Goal: Task Accomplishment & Management: Complete application form

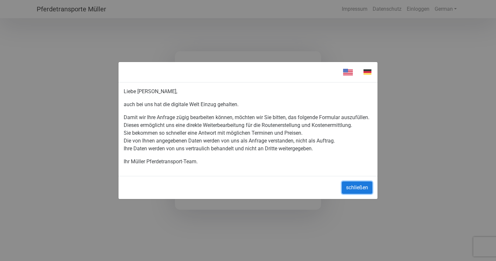
click at [354, 187] on button "schließen" at bounding box center [357, 187] width 31 height 12
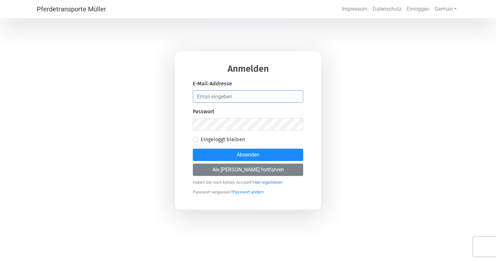
click at [203, 97] on input "email" at bounding box center [248, 96] width 110 height 12
type input "[EMAIL_ADDRESS][DOMAIN_NAME]"
click at [201, 139] on label "Eingeloggt bleiben" at bounding box center [223, 140] width 44 height 8
click at [196, 139] on input "Eingeloggt bleiben" at bounding box center [195, 139] width 5 height 6
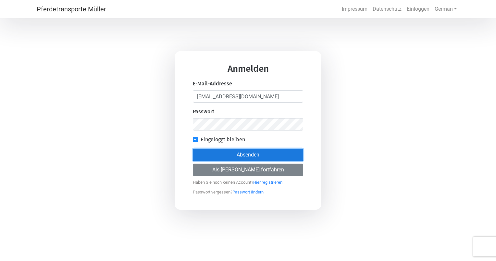
click at [222, 156] on button "Absenden" at bounding box center [248, 155] width 110 height 12
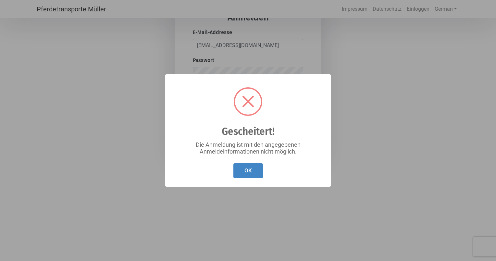
click at [246, 169] on button "OK" at bounding box center [248, 170] width 30 height 15
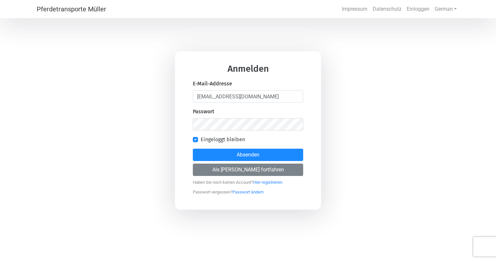
click at [201, 140] on label "Eingeloggt bleiben" at bounding box center [223, 140] width 44 height 8
click at [196, 140] on input "Eingeloggt bleiben" at bounding box center [195, 139] width 5 height 6
checkbox input "false"
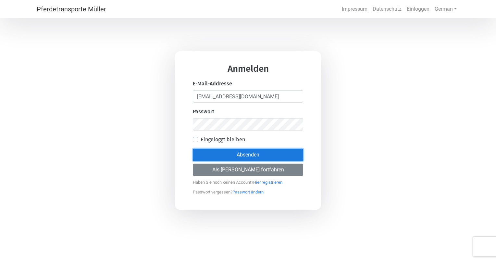
click at [240, 153] on button "Absenden" at bounding box center [248, 155] width 110 height 12
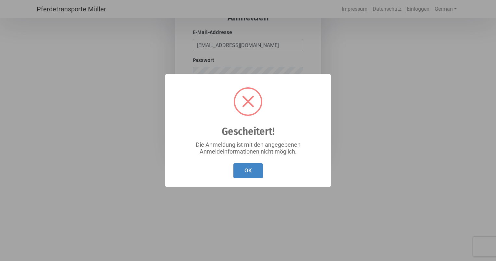
click at [245, 169] on button "OK" at bounding box center [248, 170] width 30 height 15
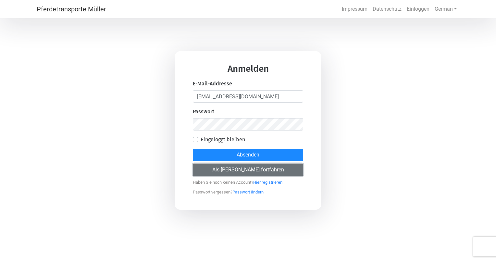
click at [234, 170] on button "Als [PERSON_NAME] fortfahren" at bounding box center [248, 170] width 110 height 12
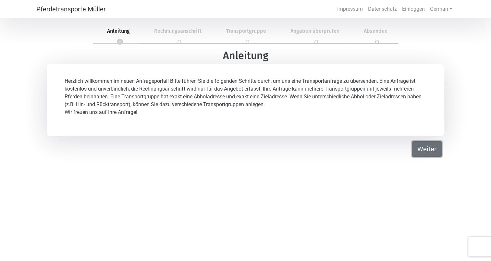
click at [421, 148] on button "Weiter" at bounding box center [427, 149] width 30 height 16
select select "DE"
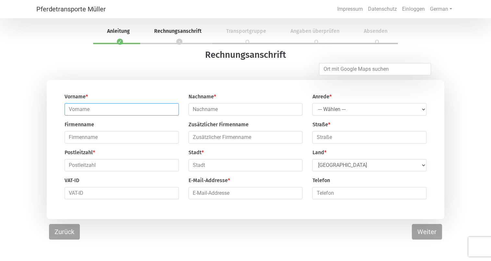
click at [127, 111] on input "text" at bounding box center [122, 109] width 114 height 12
type input "[PERSON_NAME]"
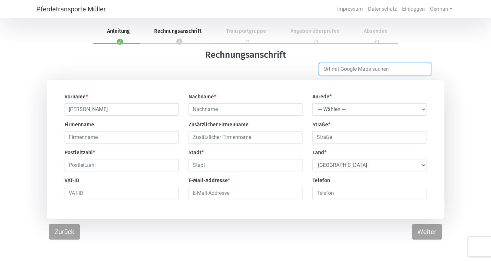
type input "Wietze"
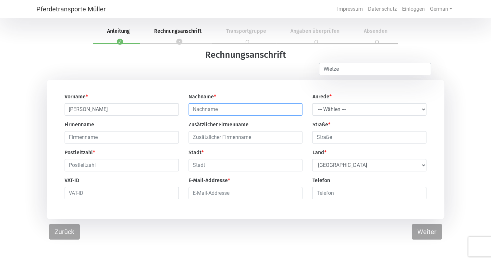
type input "[PERSON_NAME]"
type input "[STREET_ADDRESS]"
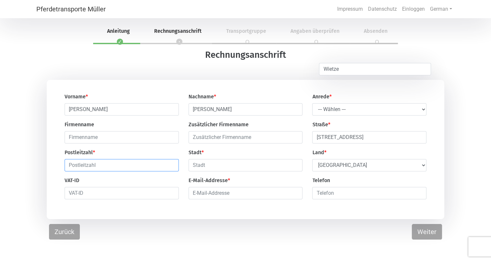
type input "29323"
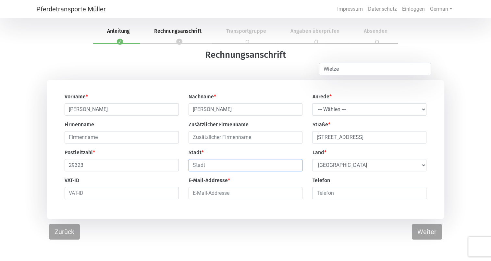
type input "Wietze"
type input "[EMAIL_ADDRESS][DOMAIN_NAME]"
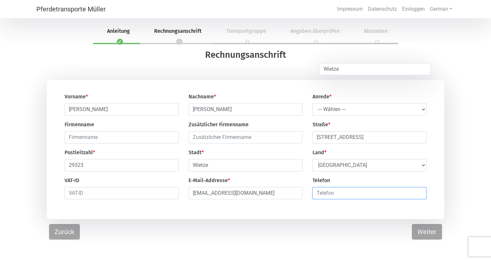
type input "01712613072"
click at [422, 109] on select "--- Wählen --- Herr Frau" at bounding box center [369, 109] width 114 height 12
select select "Ms."
click at [312, 104] on select "--- Wählen --- Herr Frau" at bounding box center [369, 109] width 114 height 12
click at [424, 235] on button "Weiter" at bounding box center [427, 232] width 30 height 16
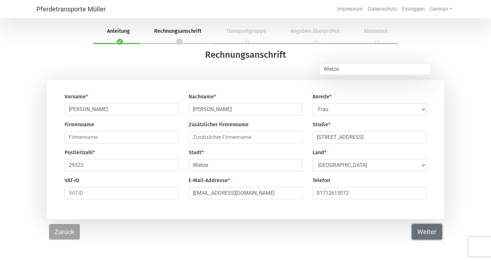
select select "DE"
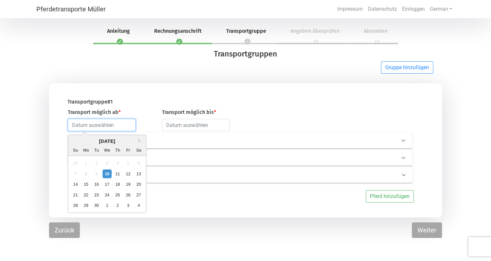
click at [74, 127] on input "text" at bounding box center [102, 125] width 68 height 12
click at [106, 174] on div "10" at bounding box center [107, 173] width 9 height 9
type input "[DATE]"
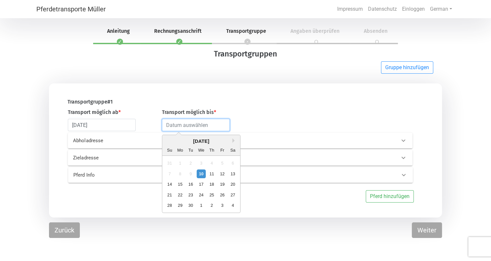
click at [188, 123] on input "text" at bounding box center [196, 125] width 68 height 12
click at [190, 206] on div "30" at bounding box center [190, 205] width 9 height 9
type input "[DATE]"
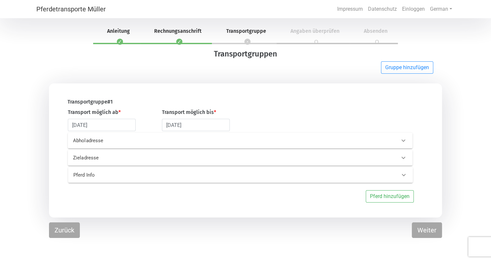
click at [93, 141] on p "Abholadresse" at bounding box center [149, 140] width 152 height 7
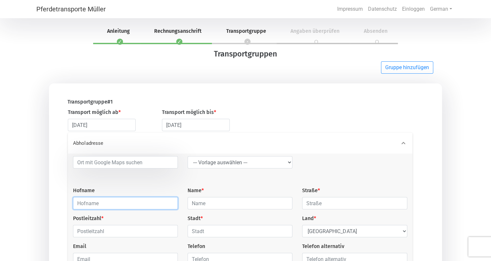
click at [96, 204] on input "text" at bounding box center [125, 203] width 105 height 12
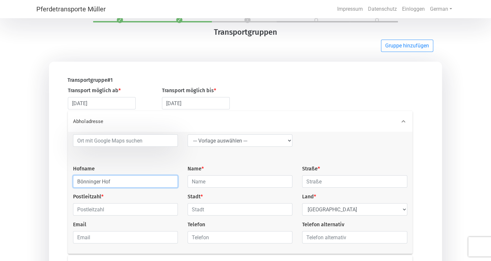
scroll to position [32, 0]
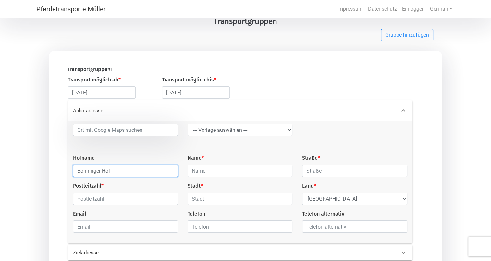
type input "Bönninger Hof"
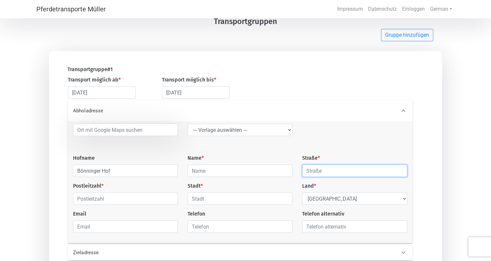
click at [313, 172] on input "text" at bounding box center [354, 171] width 105 height 12
type input "[STREET_ADDRESS]"
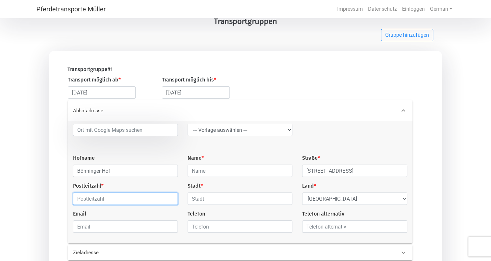
click at [96, 197] on input "text" at bounding box center [125, 199] width 105 height 12
type input "47839"
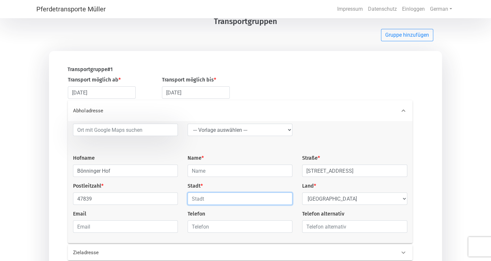
click at [199, 202] on input "text" at bounding box center [240, 199] width 105 height 12
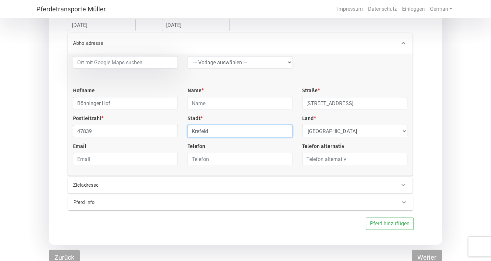
scroll to position [105, 0]
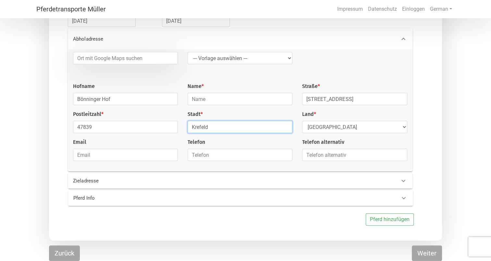
type input "Krefeld"
click at [402, 181] on icon at bounding box center [404, 181] width 4 height 2
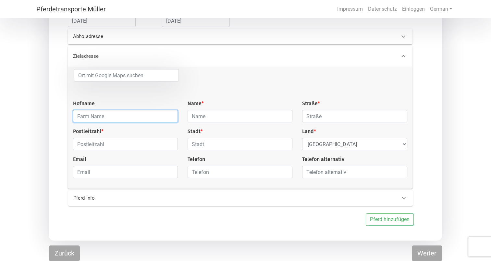
click at [84, 118] on input "text" at bounding box center [125, 116] width 105 height 12
type input "Bausch"
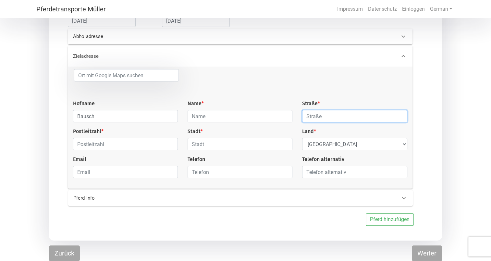
click at [313, 116] on input "text" at bounding box center [354, 116] width 105 height 12
type input "Schmiedestrasse"
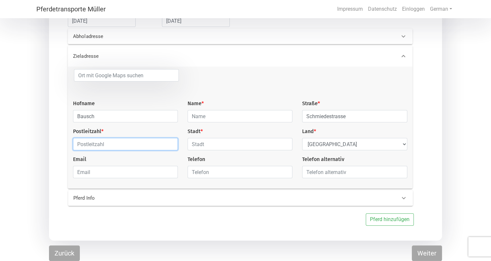
click at [125, 145] on input "text" at bounding box center [125, 144] width 105 height 12
type input "29690"
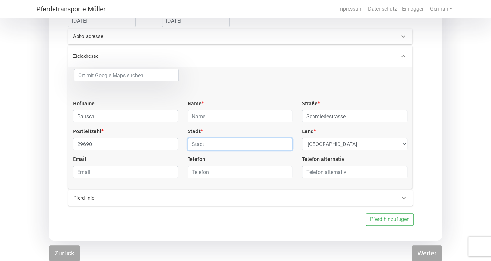
click at [222, 142] on input "text" at bounding box center [240, 144] width 105 height 12
type input "Essel"
click at [407, 198] on icon at bounding box center [404, 198] width 8 height 8
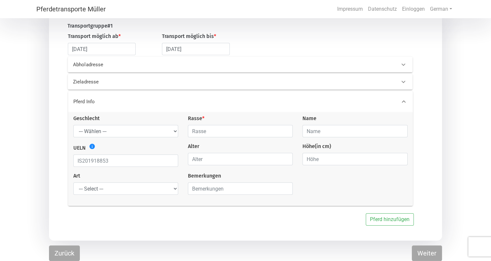
scroll to position [76, 0]
click at [174, 133] on select "--- Wählen --- Hengst Wallach Stute" at bounding box center [125, 132] width 105 height 12
select select "mare"
click at [73, 126] on select "--- Wählen --- Hengst Wallach Stute" at bounding box center [125, 132] width 105 height 12
click at [287, 133] on input "text" at bounding box center [240, 132] width 105 height 12
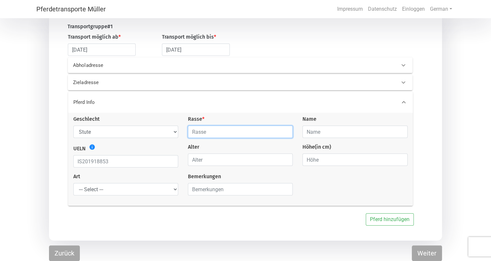
type input "Hannoveraner"
click at [310, 133] on input "text" at bounding box center [355, 132] width 105 height 12
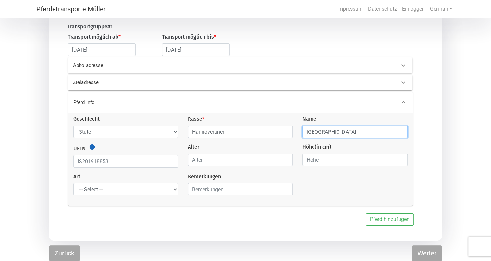
type input "[GEOGRAPHIC_DATA]"
click at [92, 147] on icon "info" at bounding box center [92, 147] width 6 height 6
click at [207, 159] on input "number" at bounding box center [240, 160] width 105 height 12
type input "4"
click at [330, 158] on input "number" at bounding box center [355, 160] width 105 height 12
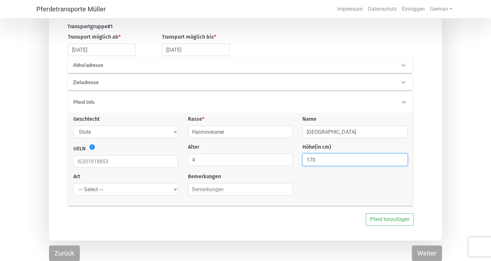
type input "170"
click at [173, 187] on select "--- Select --- Problempferd Reitpferd Rohes Pferd Fohlen" at bounding box center [125, 189] width 105 height 12
select select "saddle_horse"
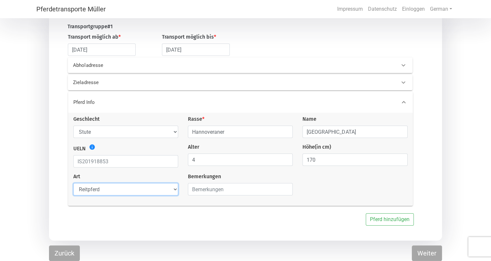
click at [73, 183] on select "--- Select --- Problempferd Reitpferd Rohes Pferd Fohlen" at bounding box center [125, 189] width 105 height 12
click at [432, 253] on button "Weiter" at bounding box center [427, 253] width 30 height 16
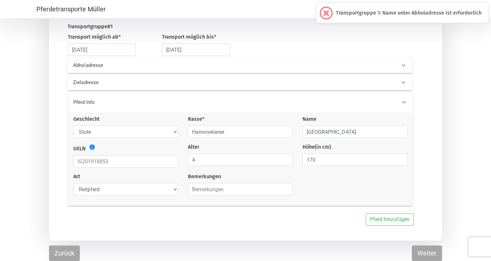
click at [132, 66] on p "Abholadresse" at bounding box center [149, 65] width 152 height 7
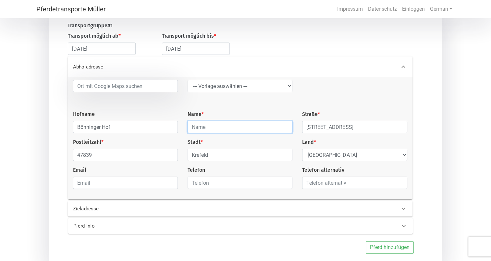
click at [206, 129] on input "text" at bounding box center [240, 127] width 105 height 12
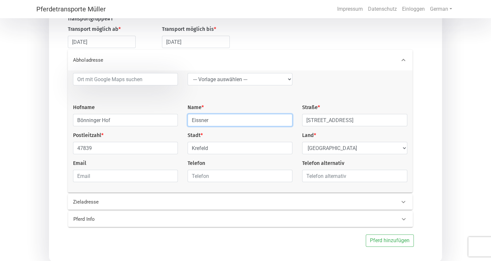
scroll to position [105, 0]
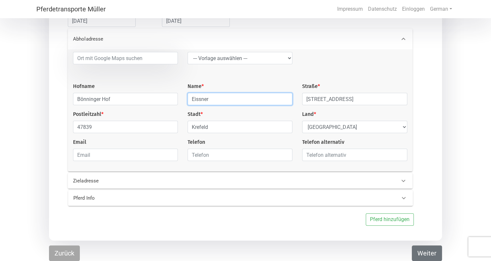
type input "Eissner"
click at [424, 249] on button "Weiter" at bounding box center [427, 253] width 30 height 16
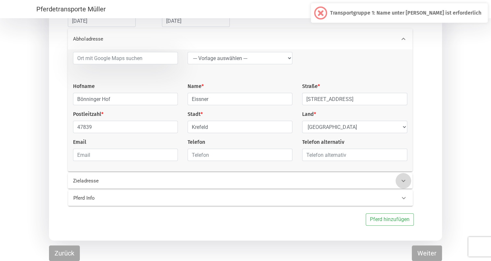
click at [404, 184] on icon at bounding box center [404, 181] width 8 height 8
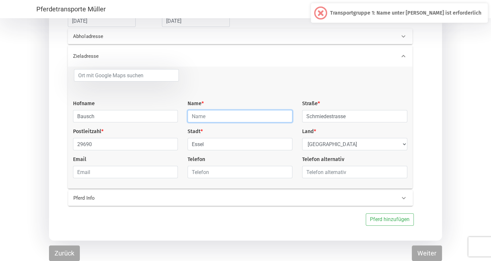
click at [217, 116] on input "text" at bounding box center [240, 116] width 105 height 12
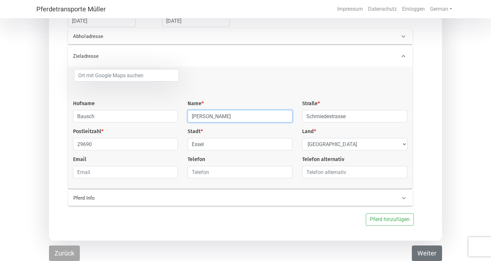
type input "[PERSON_NAME]"
click at [422, 253] on button "Weiter" at bounding box center [427, 253] width 30 height 16
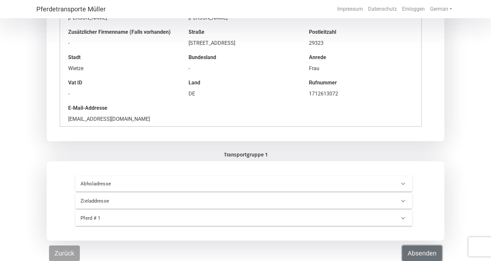
scroll to position [82, 0]
click at [418, 254] on button "Absenden" at bounding box center [422, 253] width 40 height 16
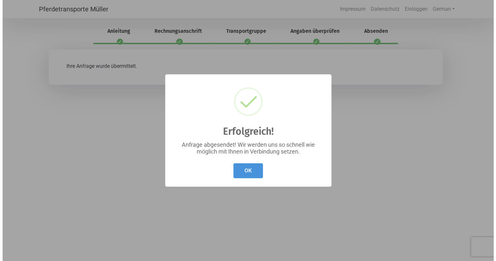
scroll to position [0, 0]
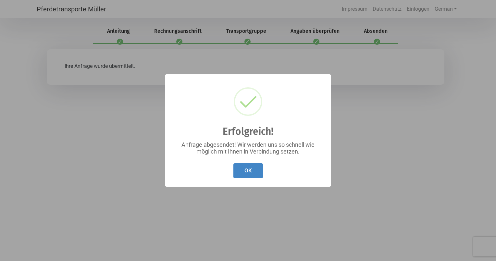
click at [245, 168] on button "OK" at bounding box center [248, 170] width 30 height 15
